Goal: Register for event/course

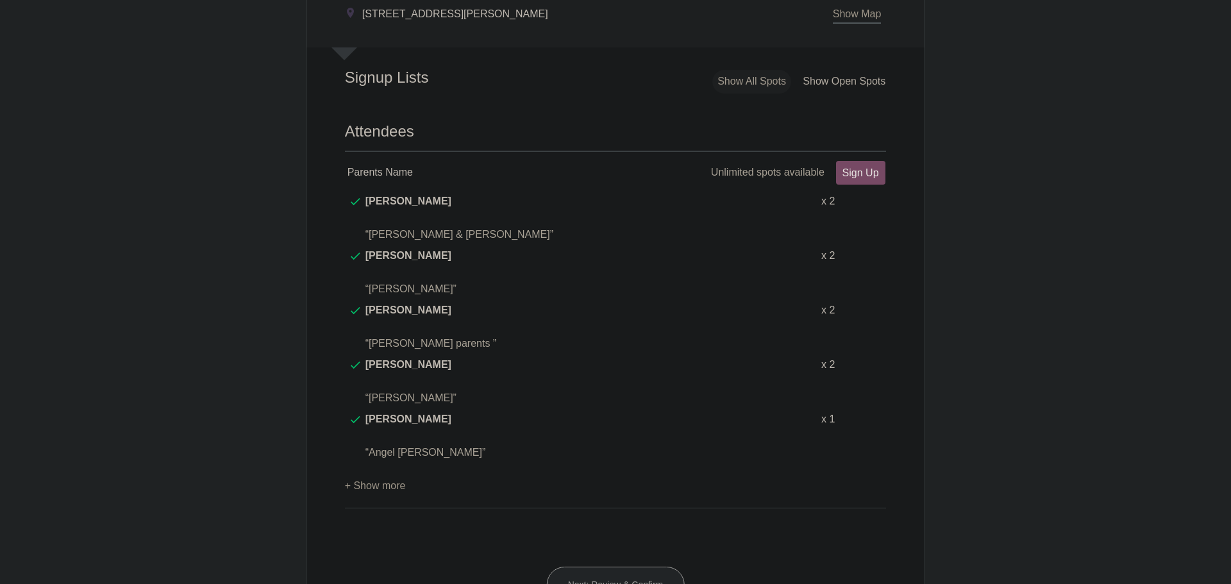
scroll to position [577, 0]
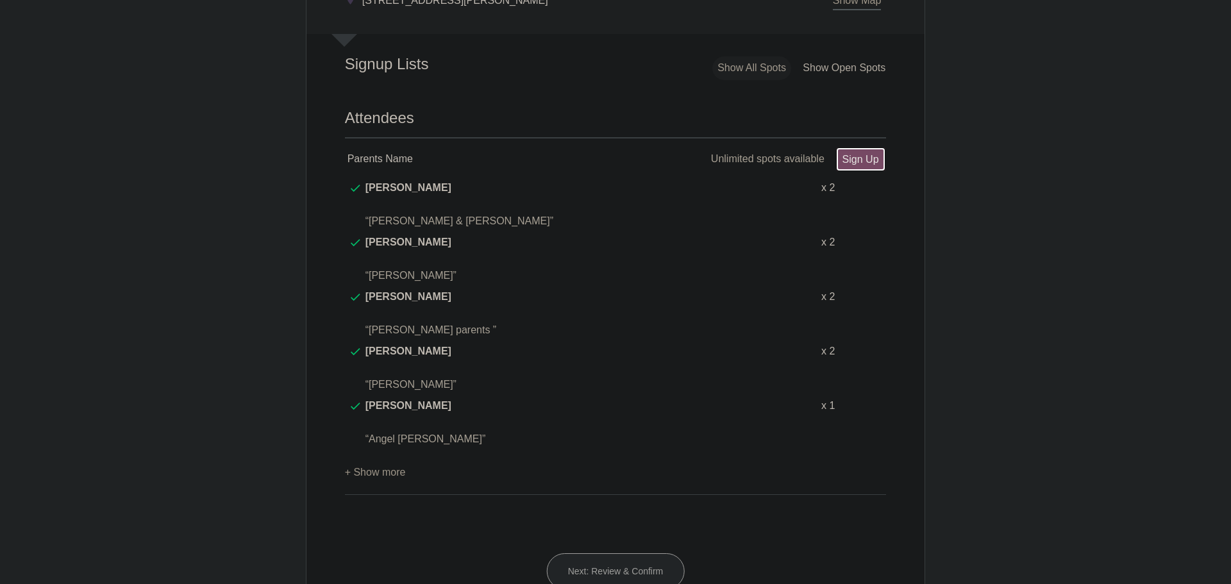
click at [871, 162] on link "Sign Up" at bounding box center [860, 159] width 49 height 24
type input "1"
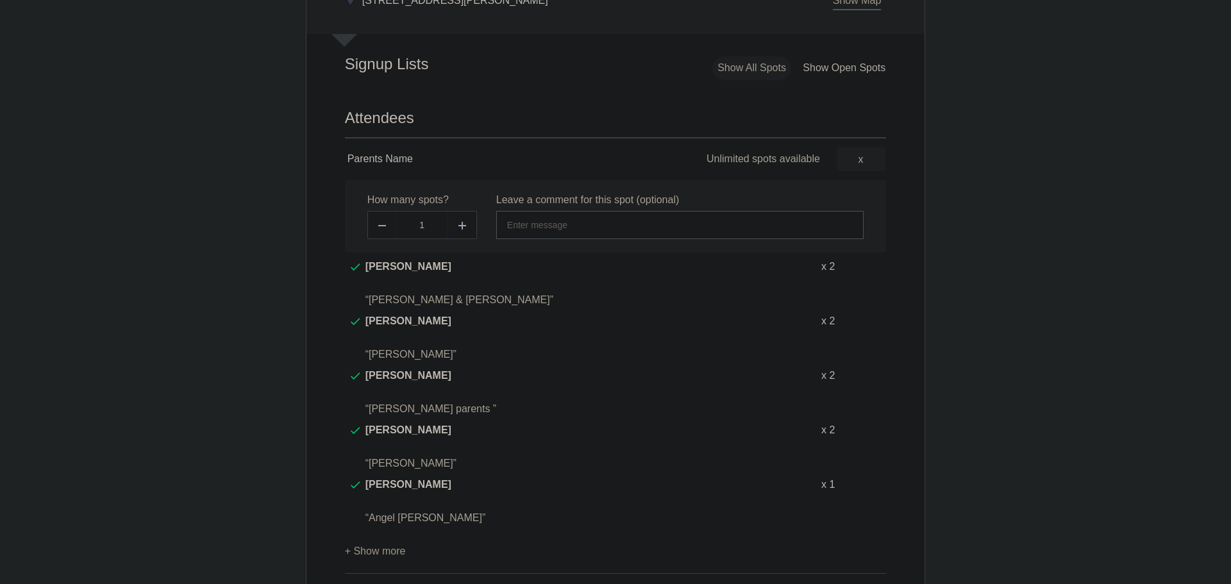
click at [567, 222] on input "text" at bounding box center [679, 225] width 367 height 28
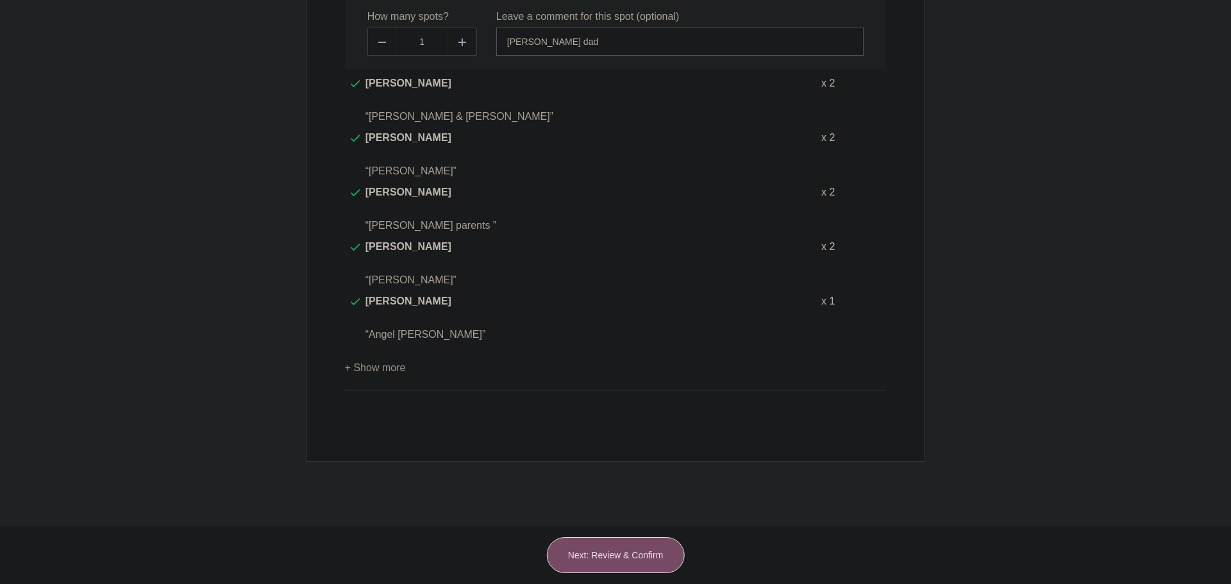
scroll to position [769, 0]
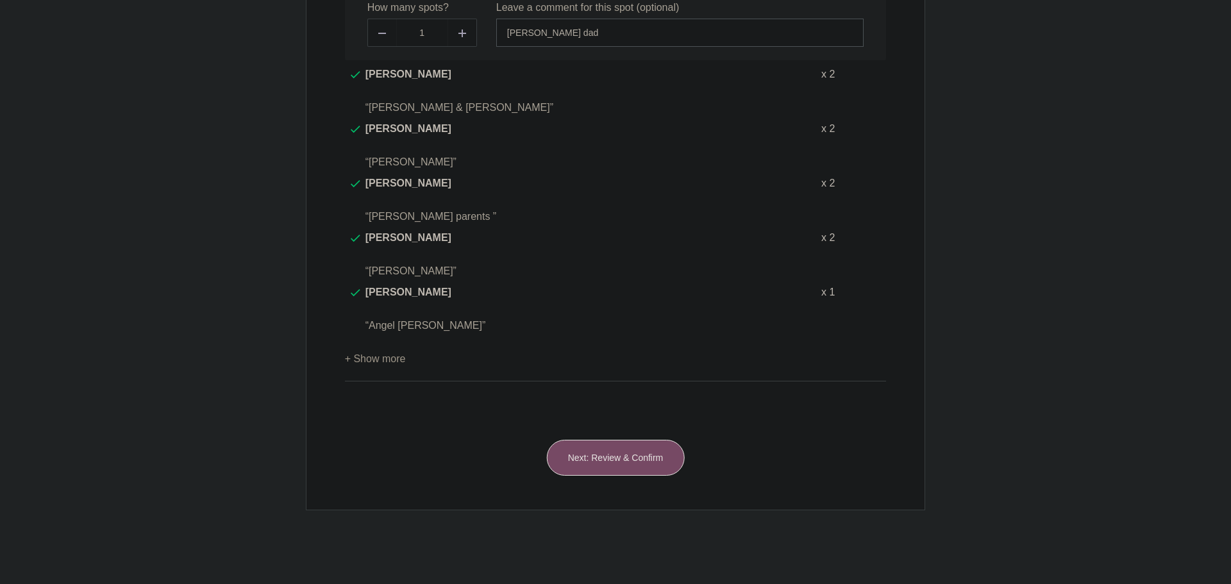
type input "Aurelius's dad"
click at [571, 440] on button "Next: Review & Confirm" at bounding box center [616, 458] width 138 height 36
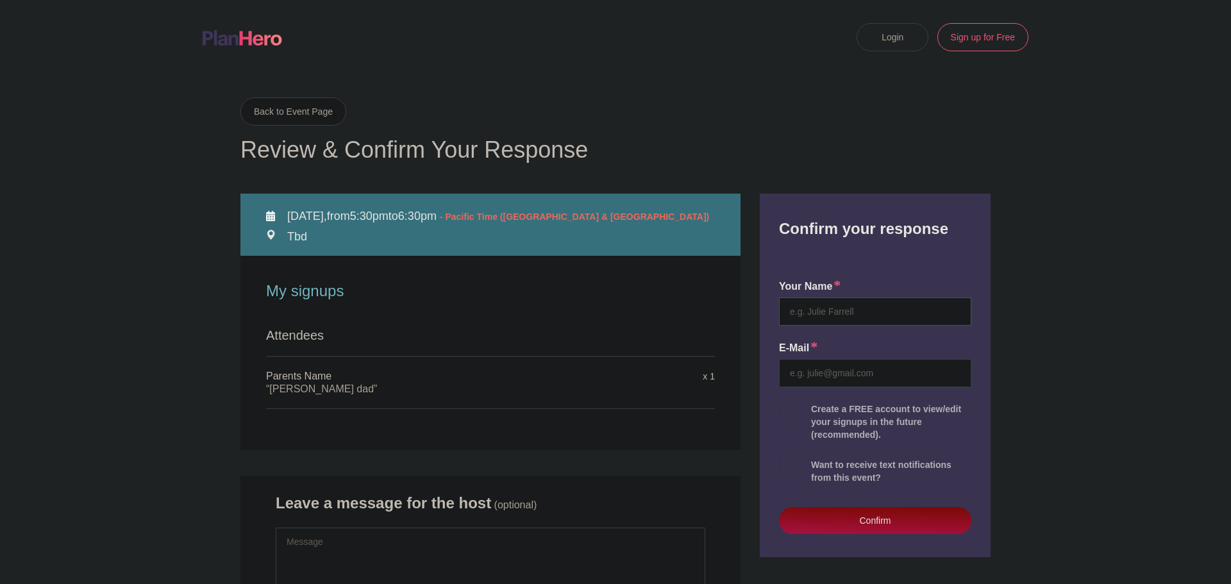
click at [855, 304] on input "text" at bounding box center [875, 311] width 192 height 28
type input "Christian Howarth"
click at [875, 375] on input "email" at bounding box center [875, 373] width 192 height 28
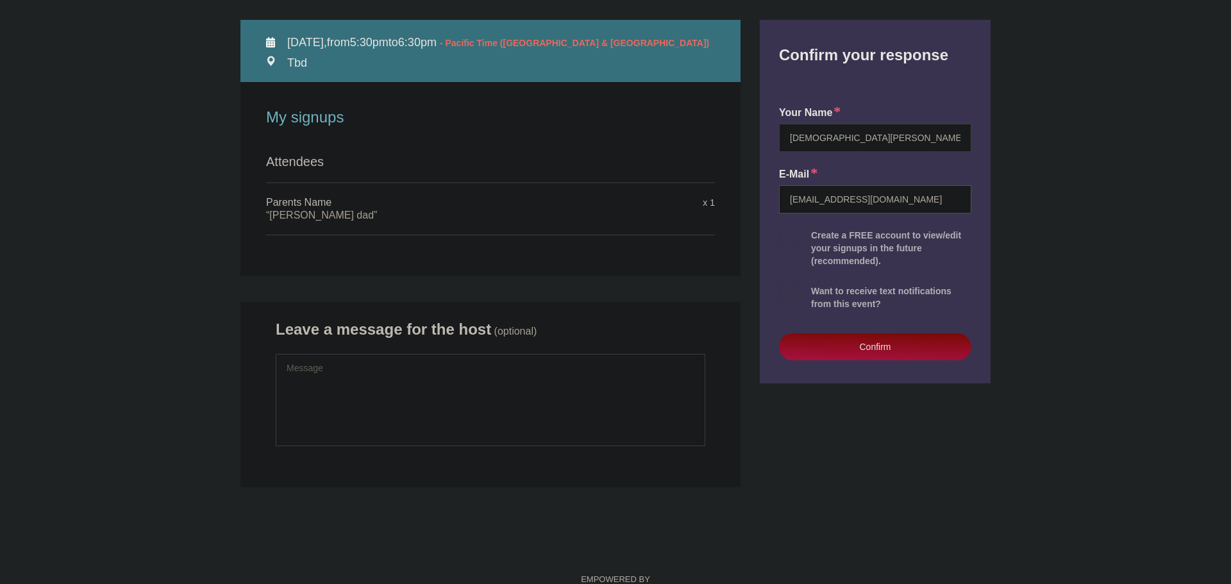
scroll to position [192, 0]
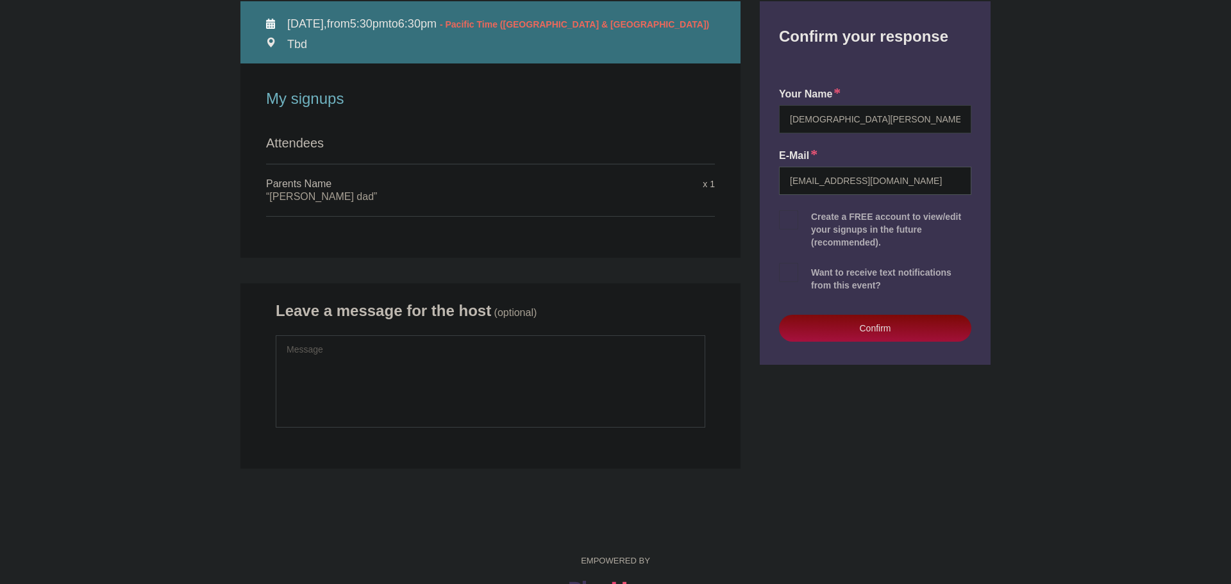
type input "chowarthglobal@gmail.com"
click at [842, 324] on button "Confirm" at bounding box center [875, 328] width 192 height 27
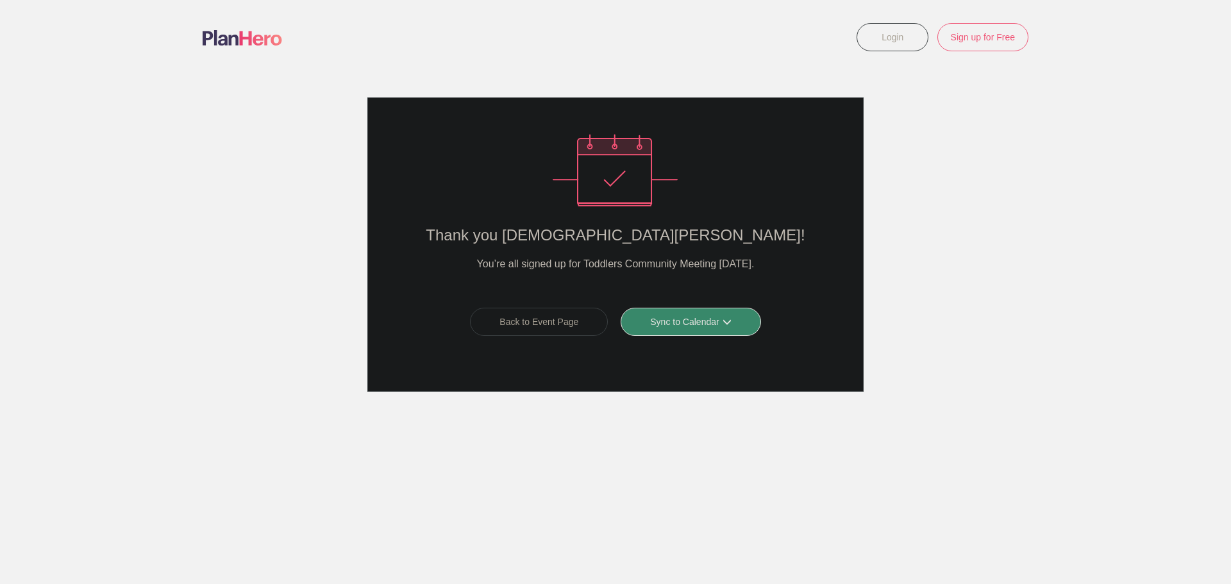
click at [678, 321] on link "Sync to Calendar" at bounding box center [691, 322] width 140 height 28
click at [678, 350] on link "Google Calendar" at bounding box center [686, 350] width 114 height 26
